Goal: Task Accomplishment & Management: Use online tool/utility

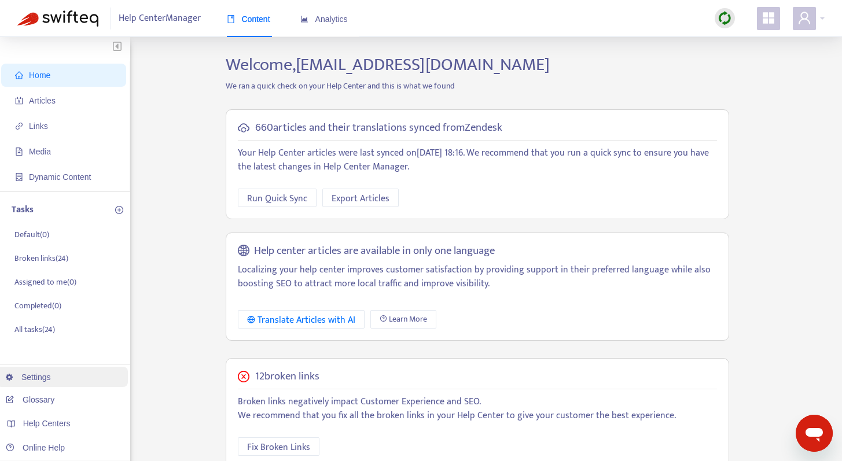
click at [36, 373] on link "Settings" at bounding box center [28, 377] width 45 height 9
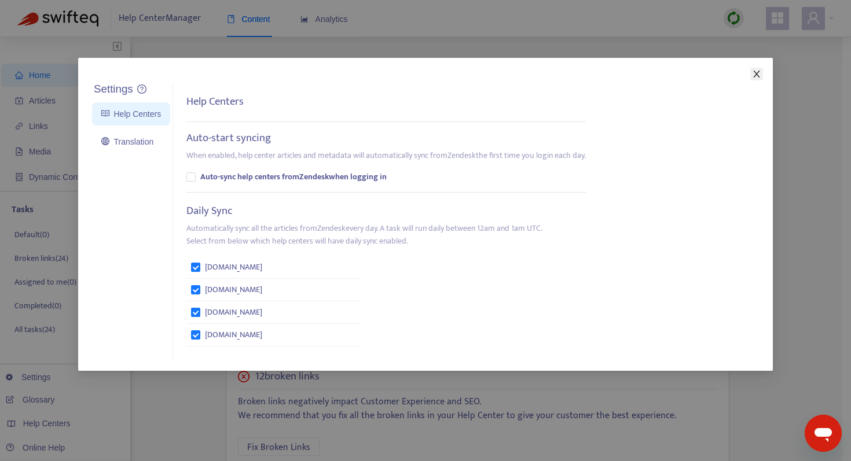
click at [757, 75] on icon "close" at bounding box center [756, 73] width 9 height 9
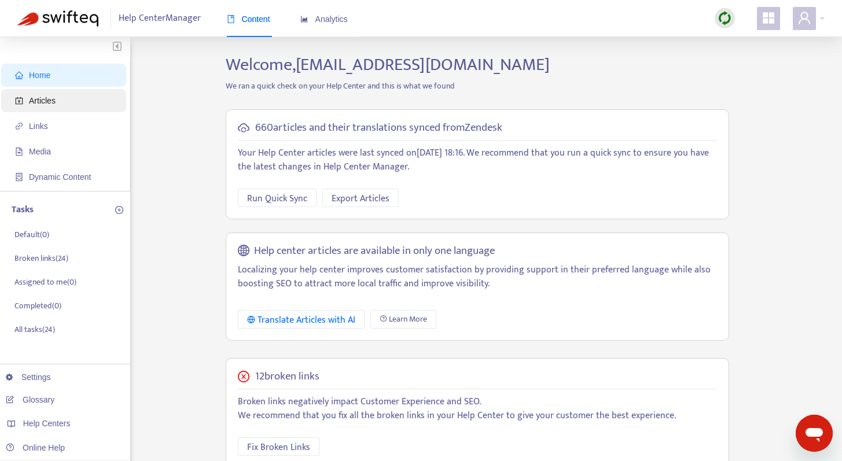
click at [83, 105] on span "Articles" at bounding box center [66, 100] width 102 height 23
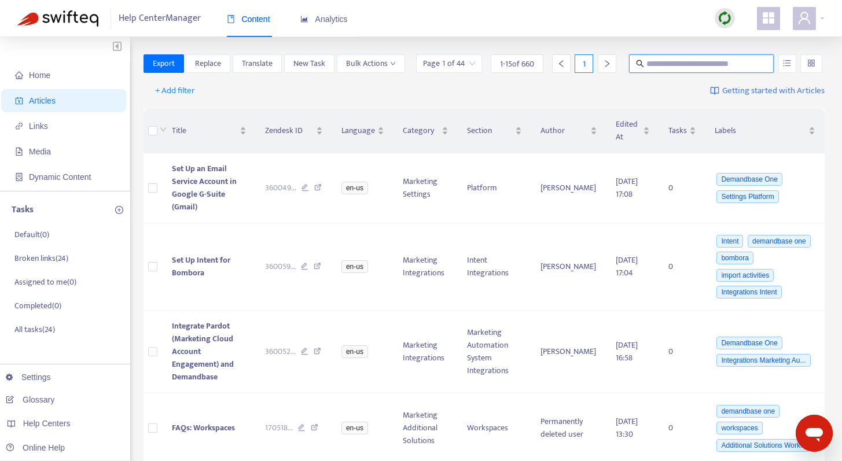
click at [696, 63] on input "text" at bounding box center [702, 63] width 111 height 13
type input "********"
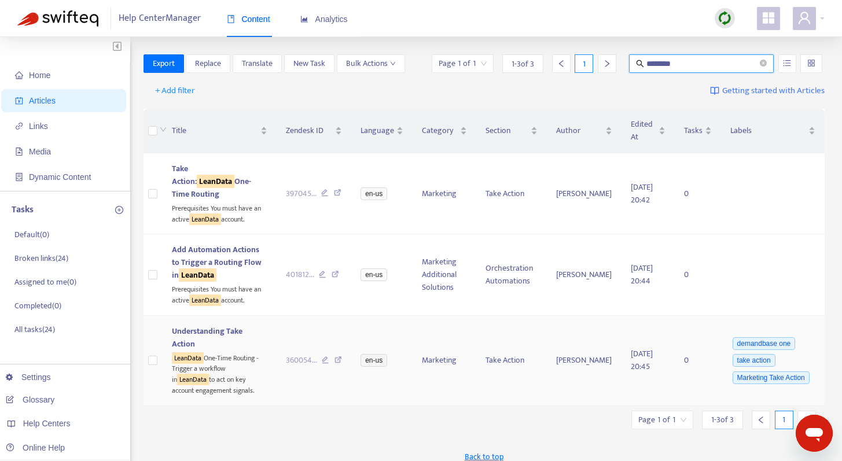
click at [227, 325] on span "Understanding Take Action" at bounding box center [207, 338] width 71 height 26
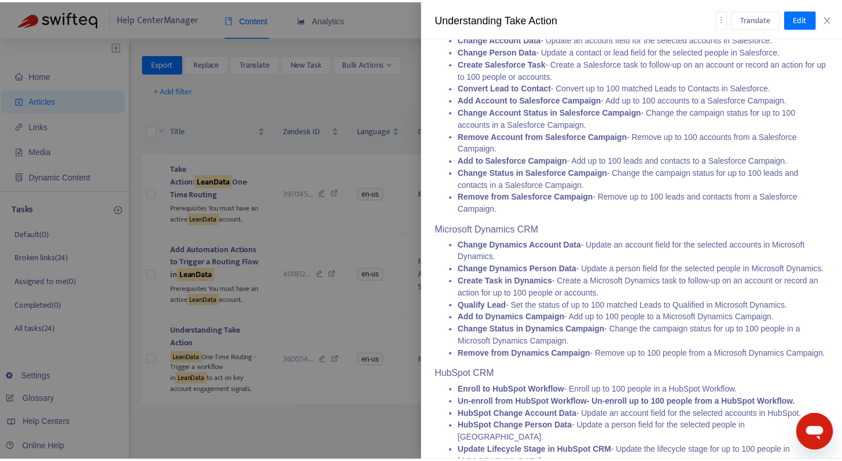
scroll to position [1162, 0]
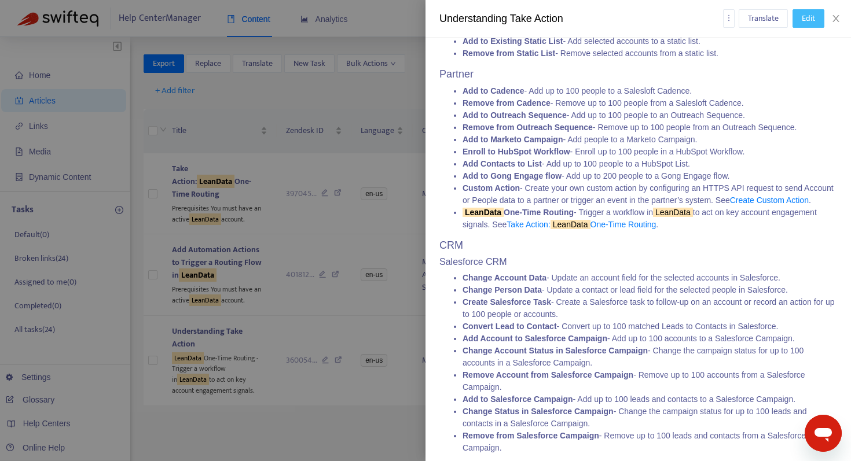
click at [806, 20] on span "Edit" at bounding box center [808, 18] width 13 height 13
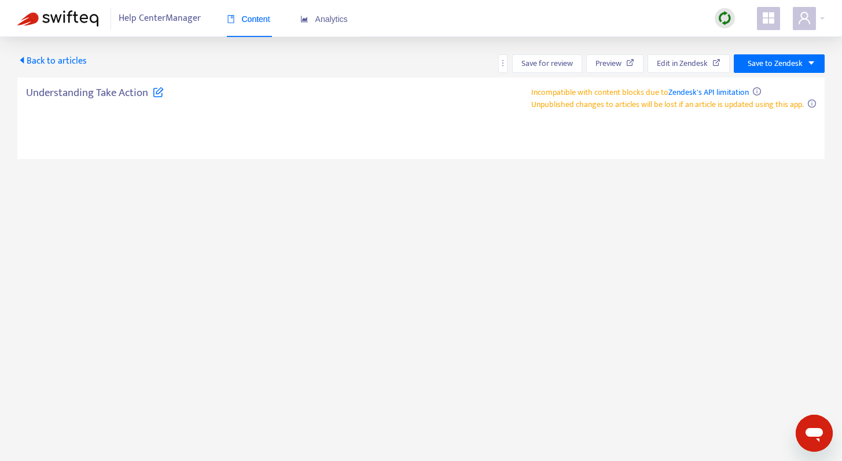
type textarea "**********"
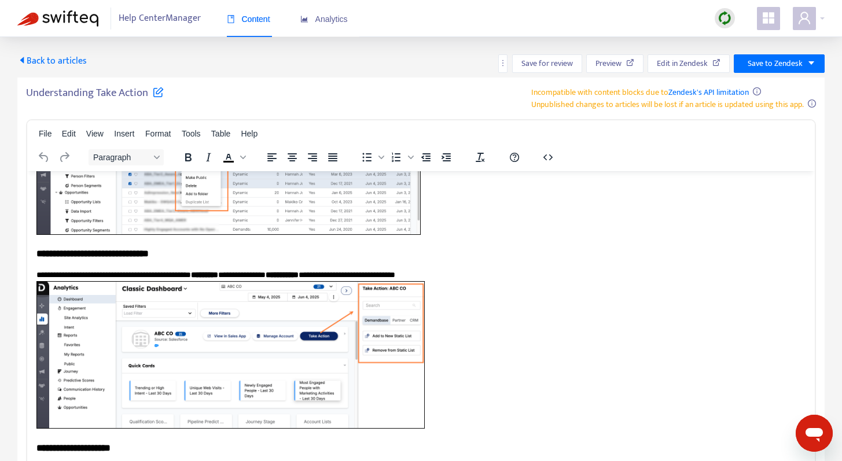
scroll to position [560, 0]
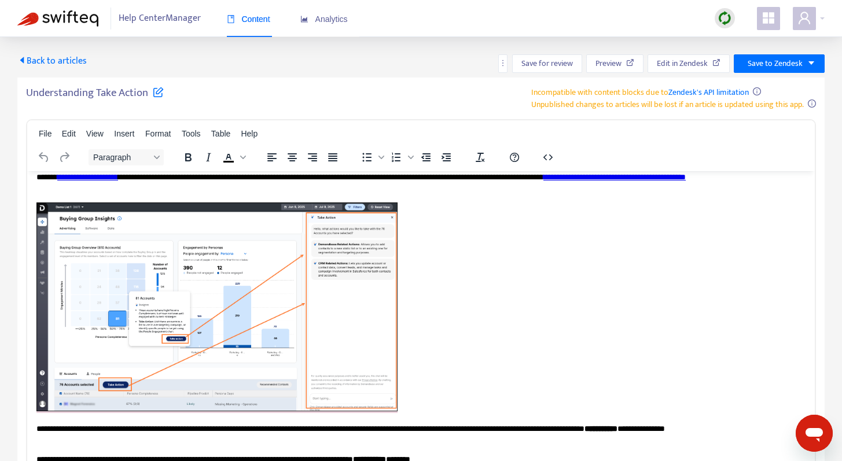
click at [59, 57] on span "Back to articles" at bounding box center [51, 61] width 69 height 16
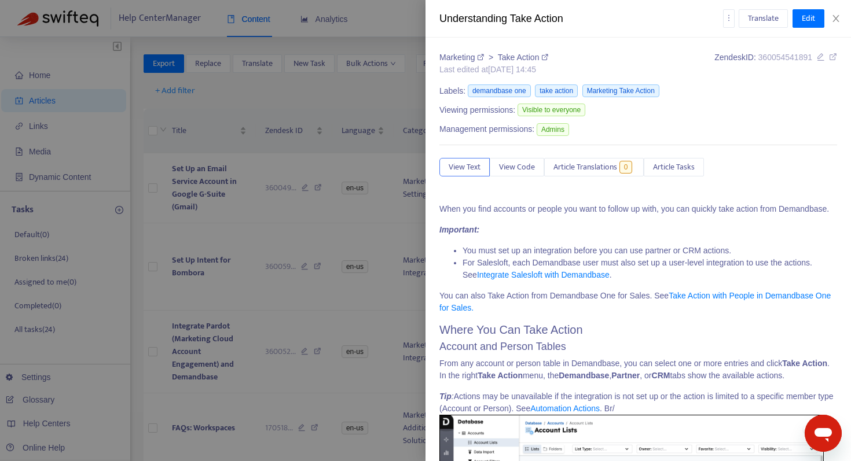
type input "********"
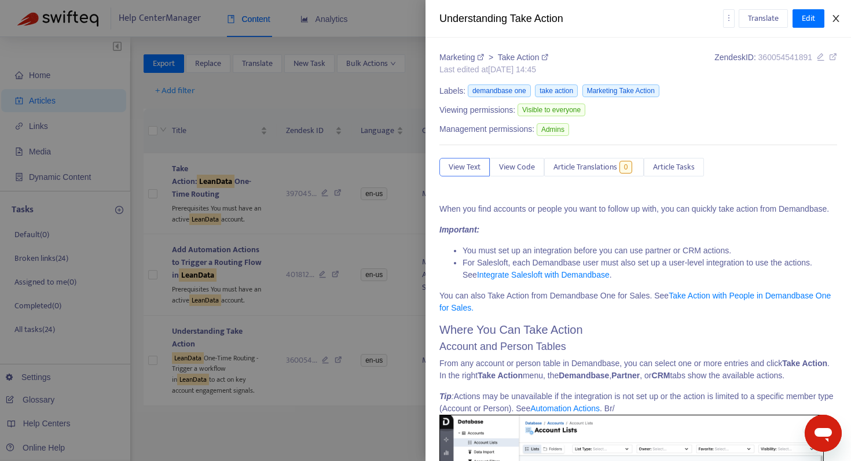
click at [835, 17] on icon "close" at bounding box center [835, 18] width 9 height 9
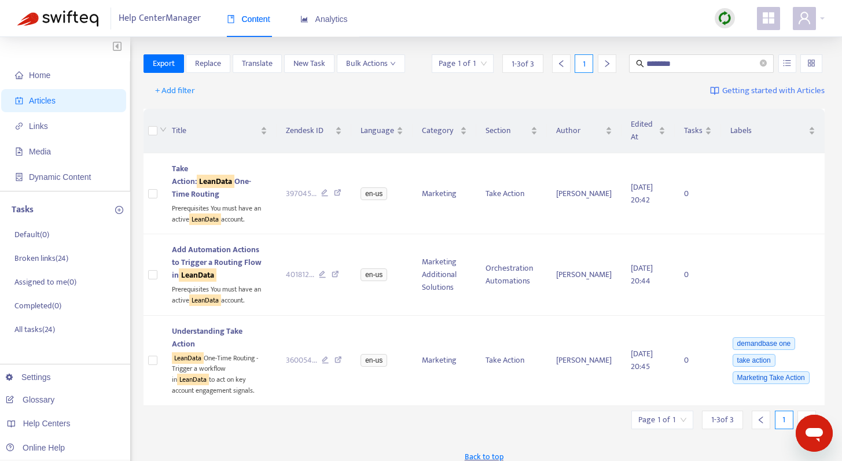
click at [724, 17] on img at bounding box center [725, 18] width 14 height 14
drag, startPoint x: 755, startPoint y: 41, endPoint x: 750, endPoint y: 45, distance: 6.6
click at [756, 41] on link "Quick Sync" at bounding box center [748, 41] width 49 height 13
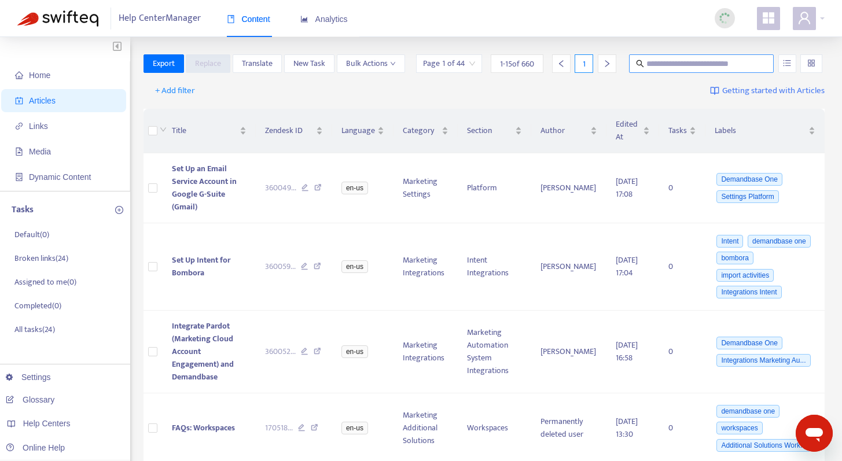
click at [681, 63] on input "text" at bounding box center [702, 63] width 111 height 13
